Goal: Information Seeking & Learning: Learn about a topic

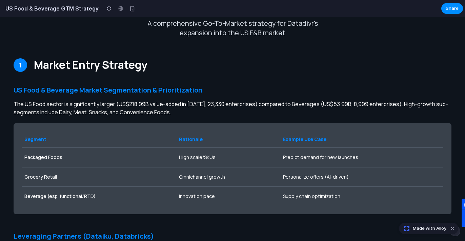
scroll to position [1134, 0]
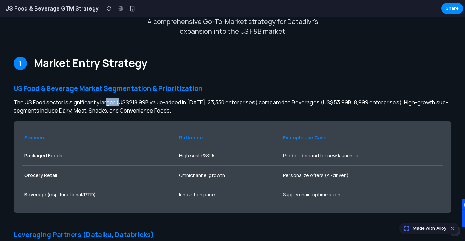
drag, startPoint x: 107, startPoint y: 103, endPoint x: 118, endPoint y: 105, distance: 11.0
click at [118, 105] on p "The US Food sector is significantly larger (US$218.99B value-added in [DATE], 2…" at bounding box center [233, 106] width 438 height 16
click at [122, 108] on p "The US Food sector is significantly larger (US$218.99B value-added in [DATE], 2…" at bounding box center [233, 106] width 438 height 16
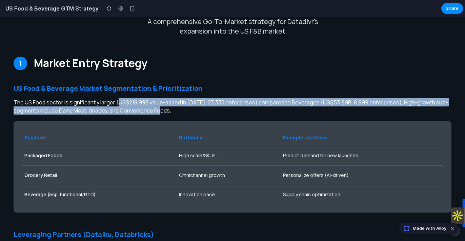
drag, startPoint x: 117, startPoint y: 101, endPoint x: 168, endPoint y: 110, distance: 51.5
click at [168, 110] on p "The US Food sector is significantly larger (US$218.99B value-added in [DATE], 2…" at bounding box center [233, 106] width 438 height 16
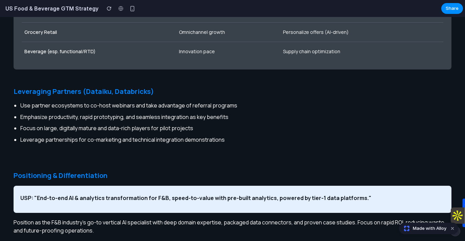
scroll to position [1279, 0]
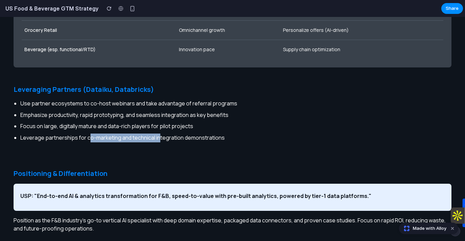
drag, startPoint x: 87, startPoint y: 138, endPoint x: 160, endPoint y: 139, distance: 73.2
click at [160, 138] on li "Leverage partnerships for co-marketing and technical integration demonstrations" at bounding box center [235, 138] width 431 height 9
click at [164, 155] on div "Leveraging Partners (Dataiku, Databricks) Use partner ecosystems to co-host web…" at bounding box center [233, 122] width 438 height 74
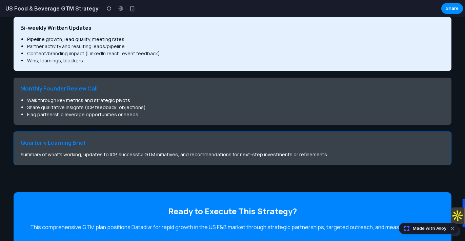
scroll to position [2077, 0]
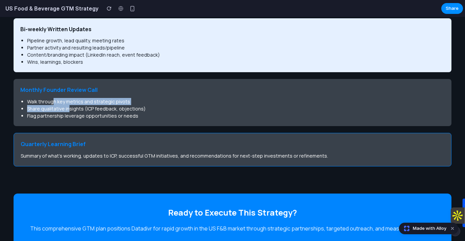
drag, startPoint x: 54, startPoint y: 103, endPoint x: 70, endPoint y: 109, distance: 16.6
click at [69, 108] on ul "Walk through key metrics and strategic pivots Share qualitative insights (ICP f…" at bounding box center [232, 108] width 424 height 21
click at [73, 115] on li "Flag partnership leverage opportunities or needs" at bounding box center [236, 115] width 418 height 7
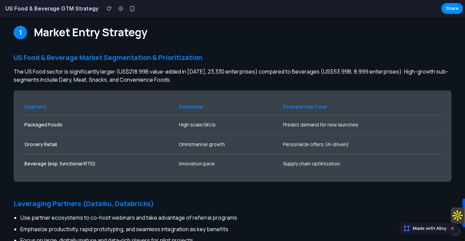
scroll to position [1164, 0]
